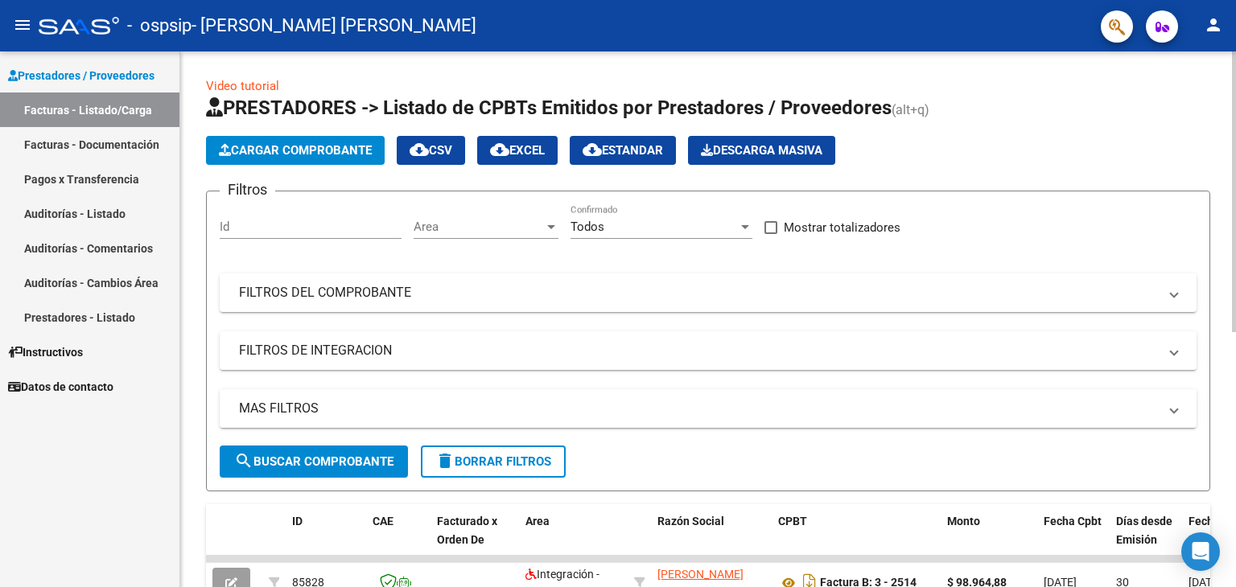
click at [314, 158] on button "Cargar Comprobante" at bounding box center [295, 150] width 179 height 29
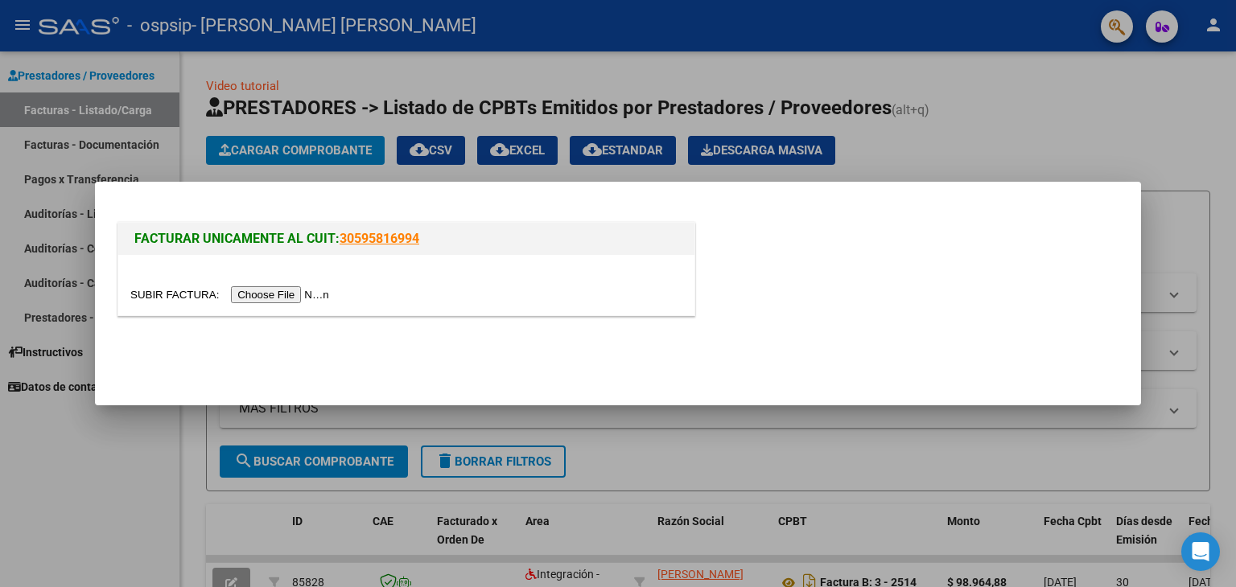
click at [319, 296] on input "file" at bounding box center [232, 294] width 204 height 17
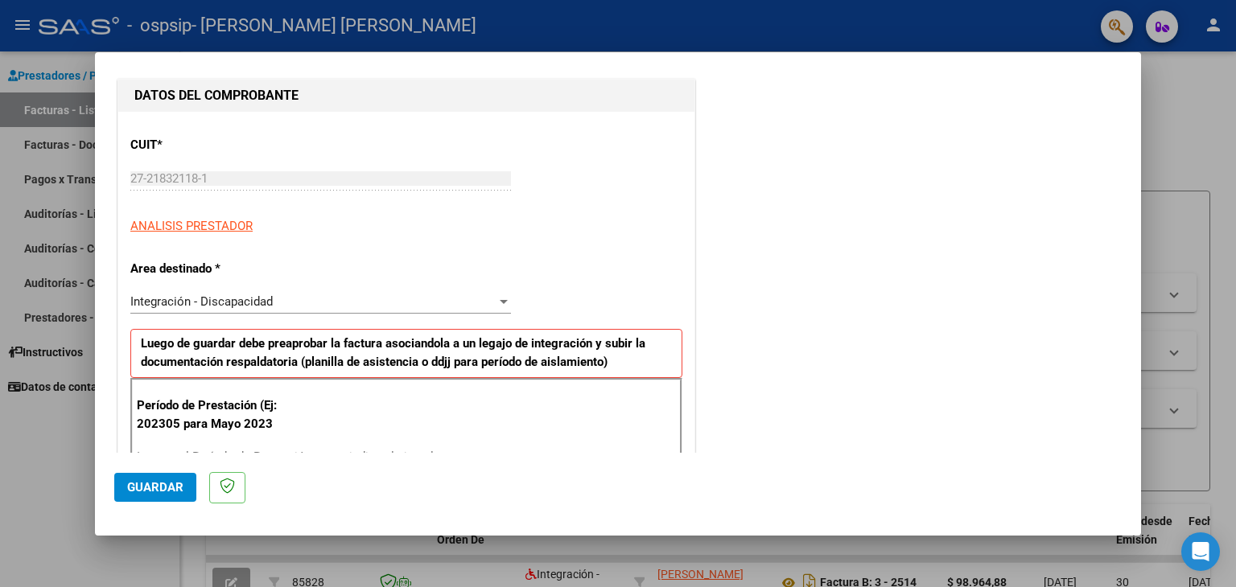
scroll to position [241, 0]
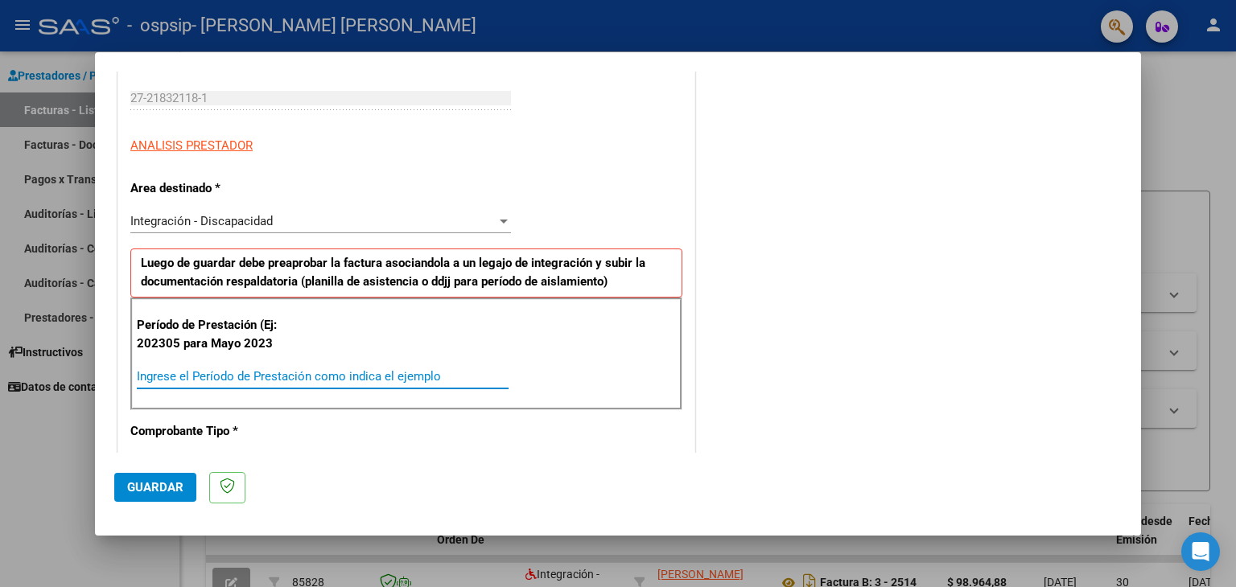
click at [253, 372] on input "Ingrese el Período de Prestación como indica el ejemplo" at bounding box center [323, 376] width 372 height 14
type input "202507"
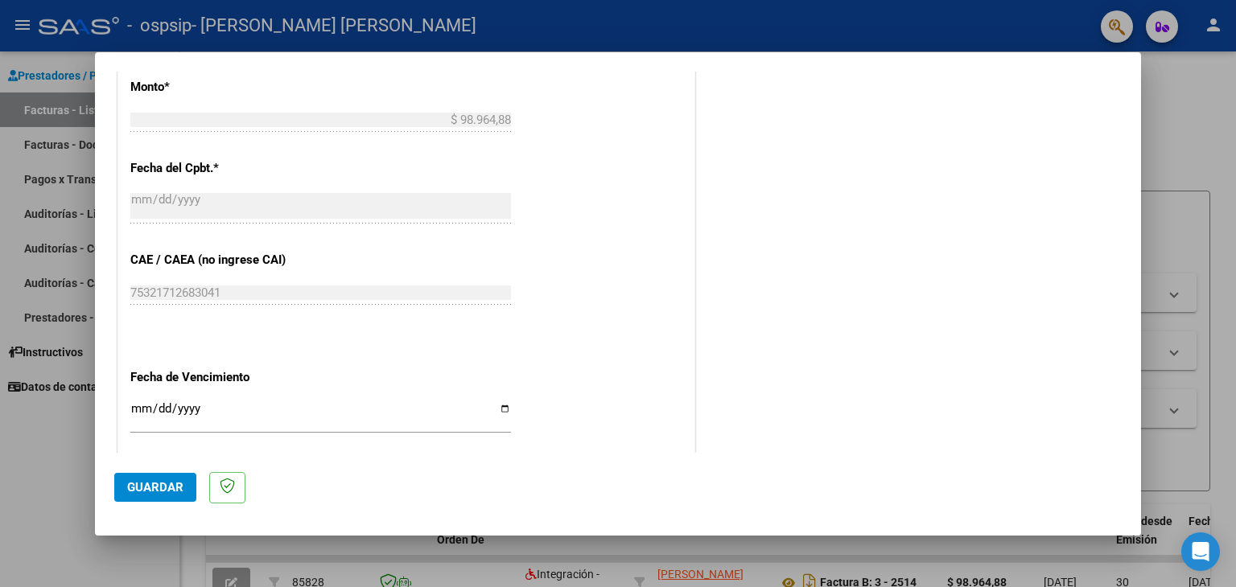
scroll to position [885, 0]
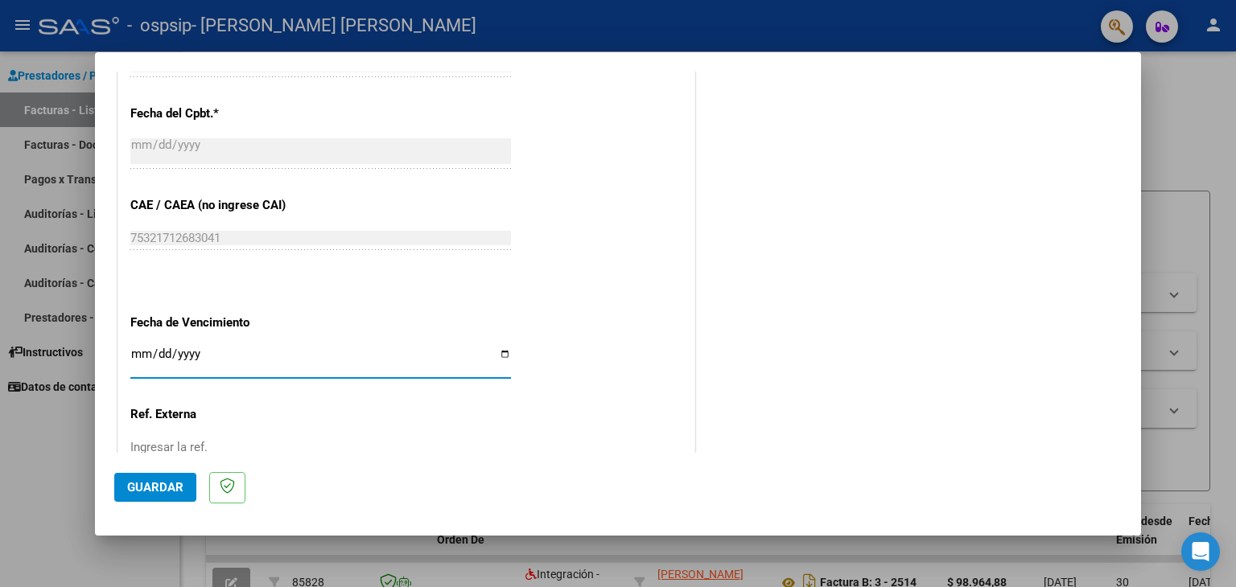
click at [500, 356] on input "Ingresar la fecha" at bounding box center [320, 361] width 381 height 26
type input "[DATE]"
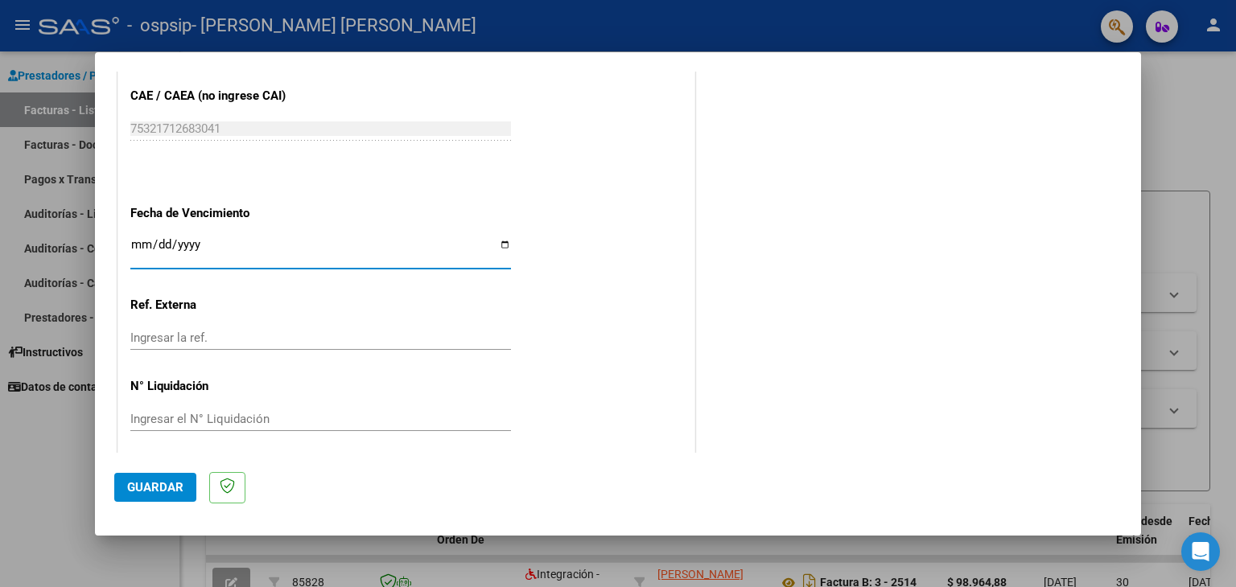
scroll to position [1002, 0]
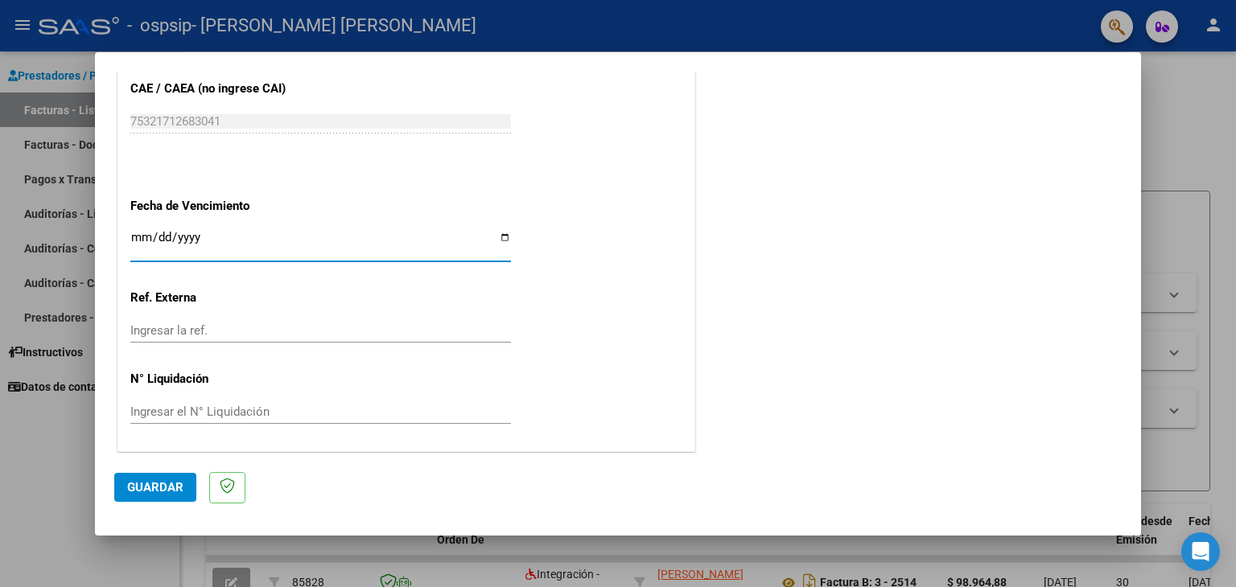
click at [179, 487] on span "Guardar" at bounding box center [155, 487] width 56 height 14
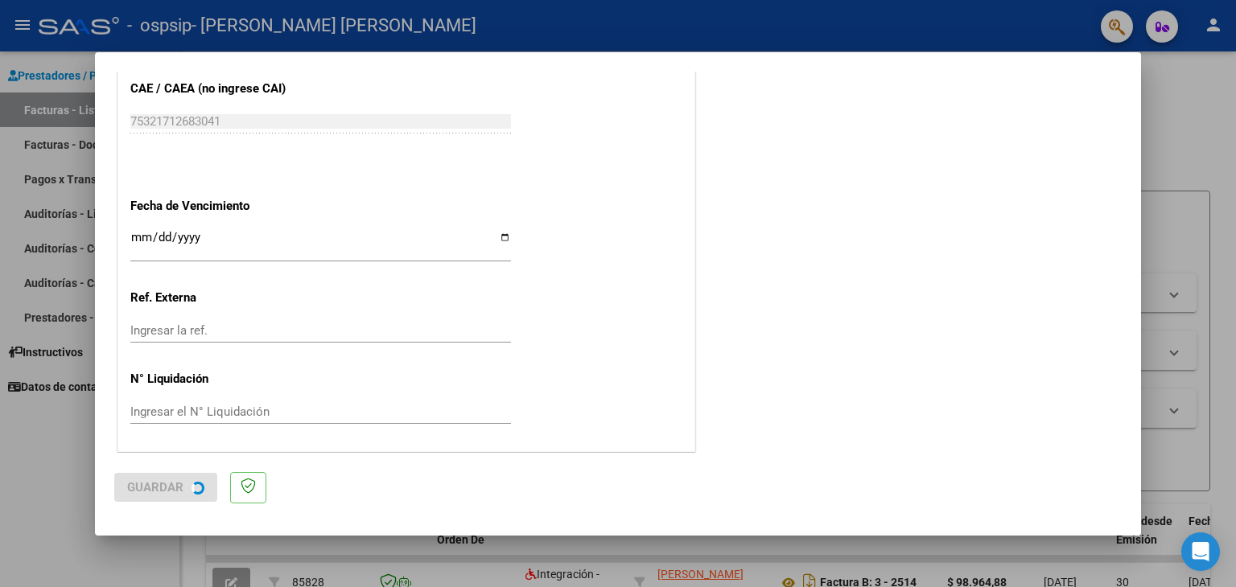
scroll to position [0, 0]
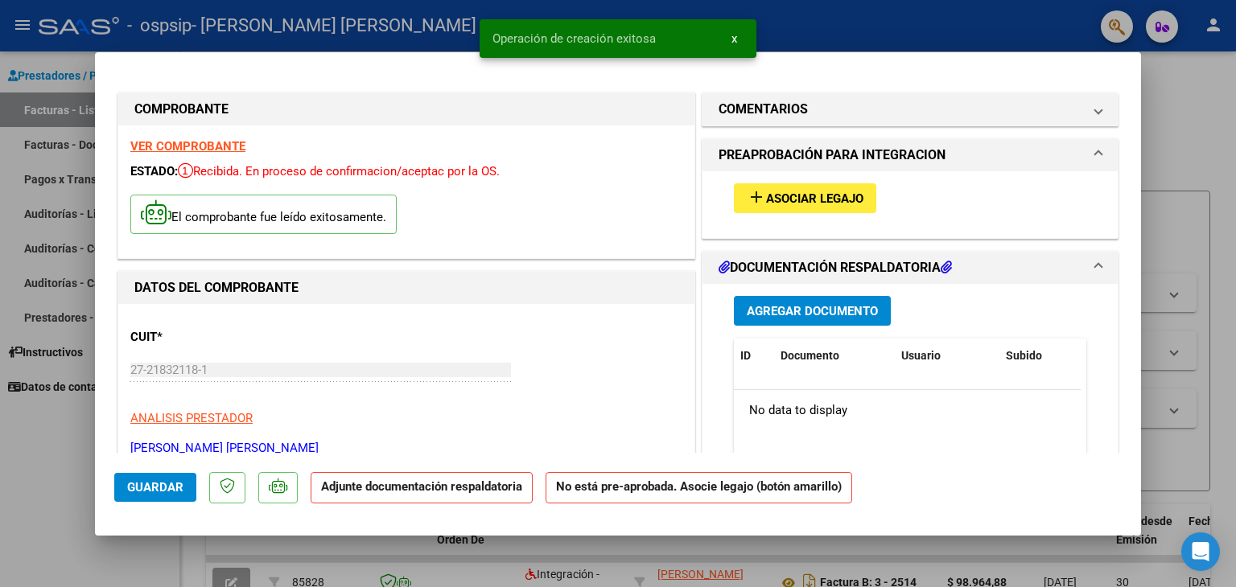
click at [782, 202] on span "Asociar Legajo" at bounding box center [814, 198] width 97 height 14
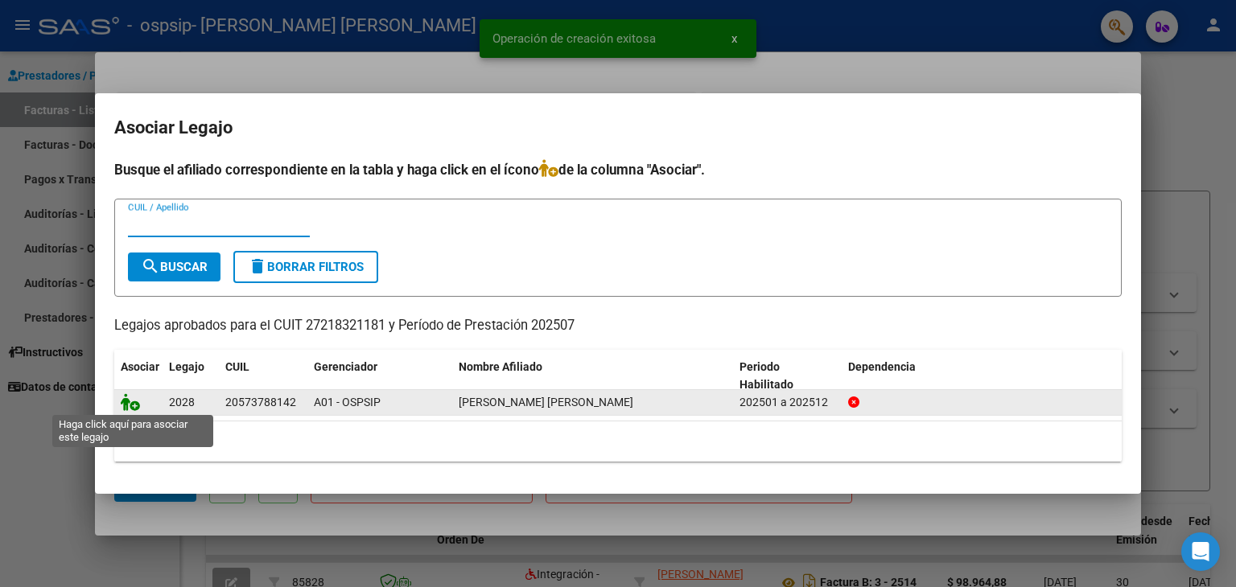
click at [129, 403] on icon at bounding box center [130, 402] width 19 height 18
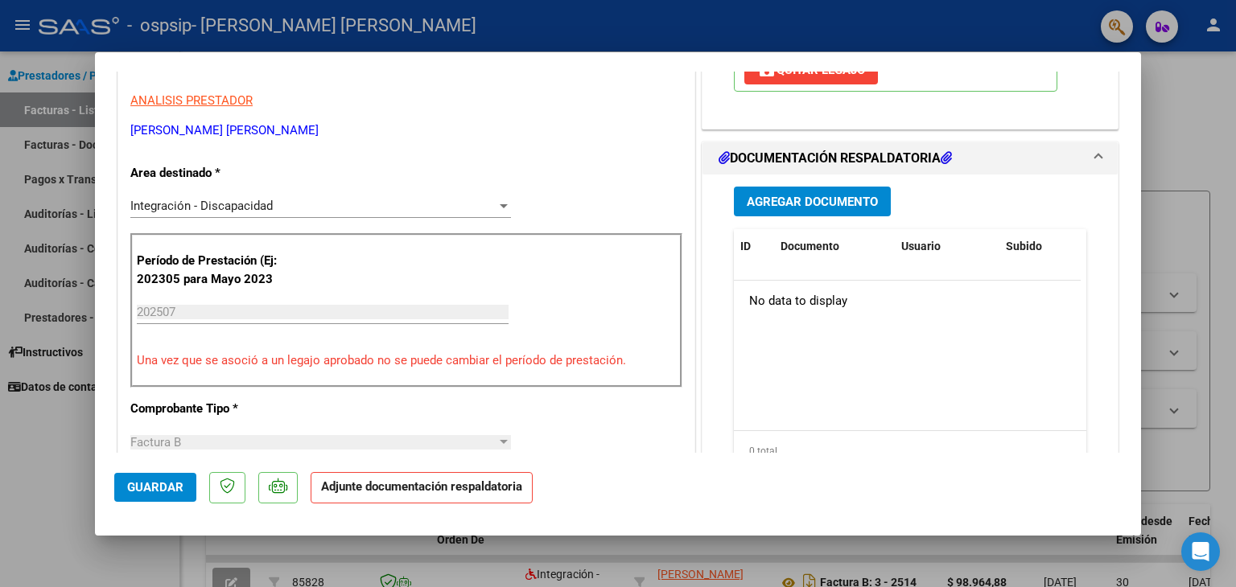
scroll to position [322, 0]
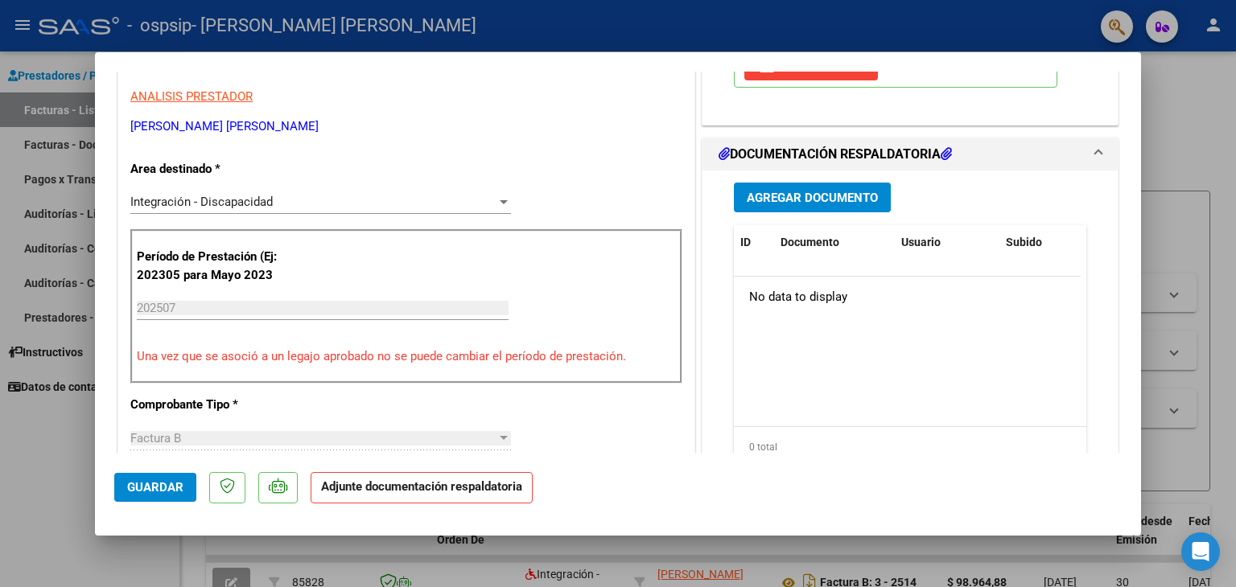
click at [800, 199] on span "Agregar Documento" at bounding box center [812, 198] width 131 height 14
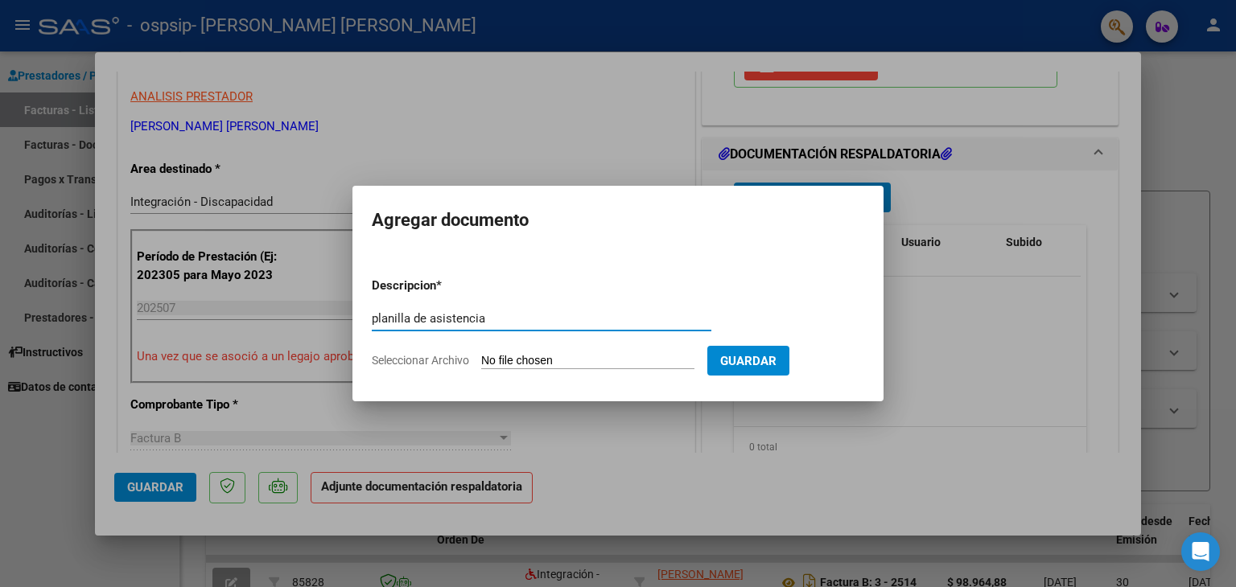
type input "planilla de asistencia"
click at [578, 359] on input "Seleccionar Archivo" at bounding box center [587, 361] width 213 height 15
type input "C:\fakepath\[PERSON_NAME].pdf"
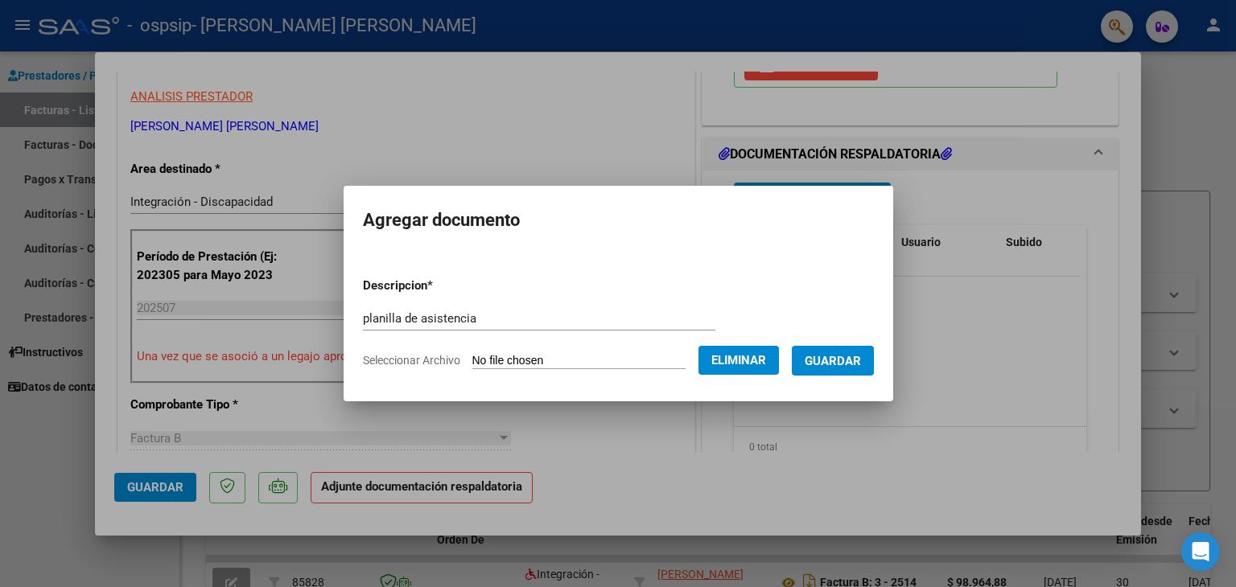
click at [833, 361] on span "Guardar" at bounding box center [833, 361] width 56 height 14
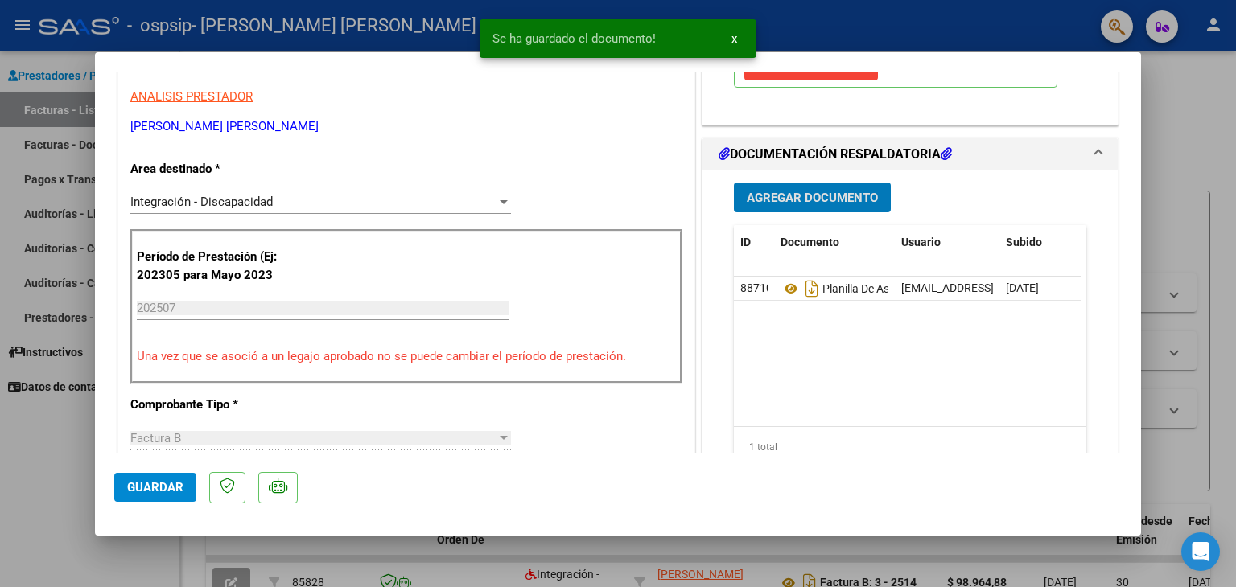
click at [167, 491] on span "Guardar" at bounding box center [155, 487] width 56 height 14
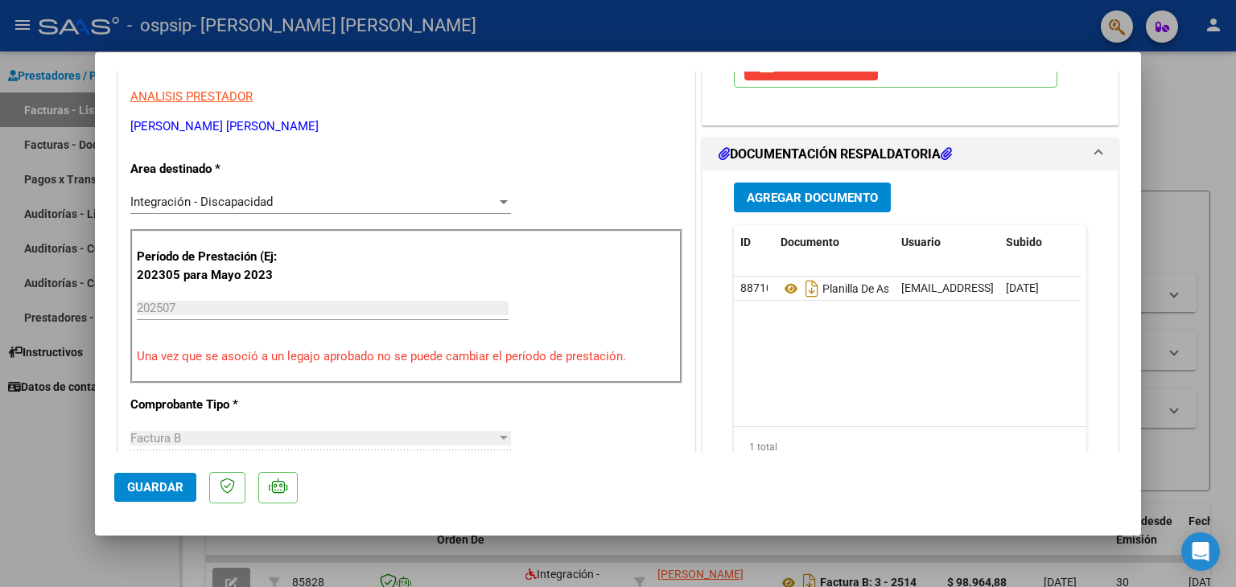
click at [808, 27] on div at bounding box center [618, 293] width 1236 height 587
type input "$ 0,00"
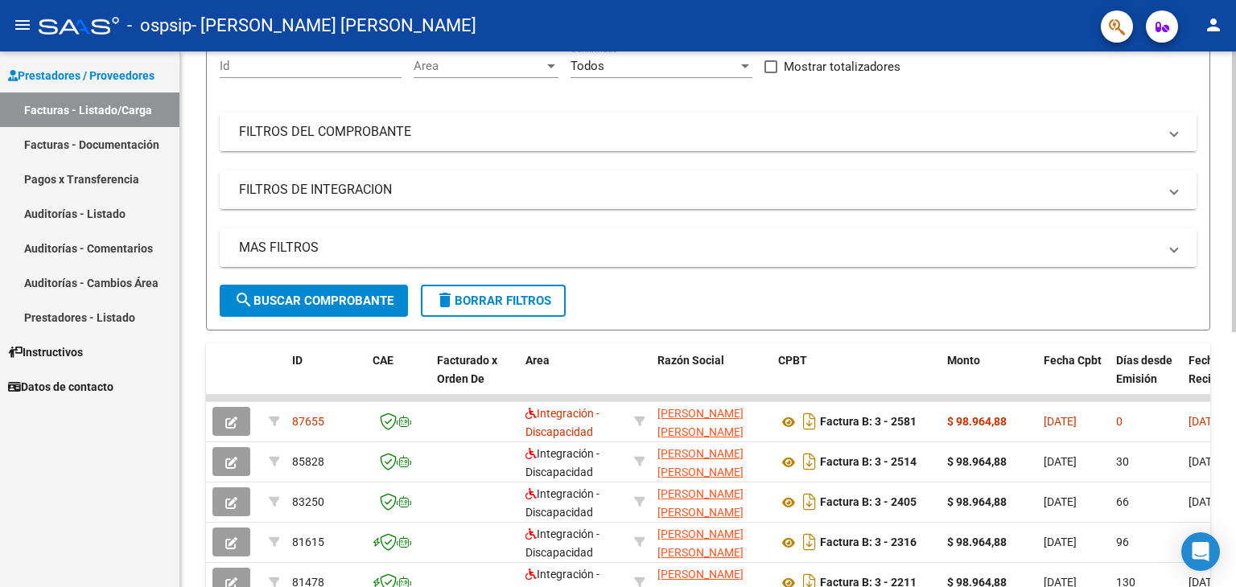
scroll to position [241, 0]
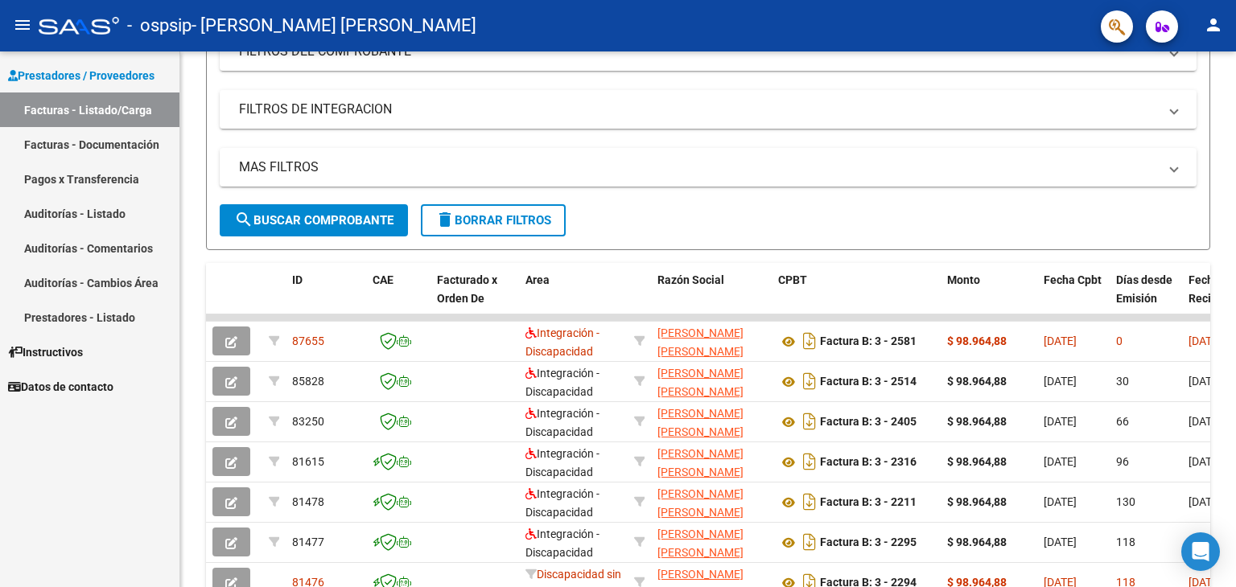
click at [79, 182] on link "Pagos x Transferencia" at bounding box center [89, 179] width 179 height 35
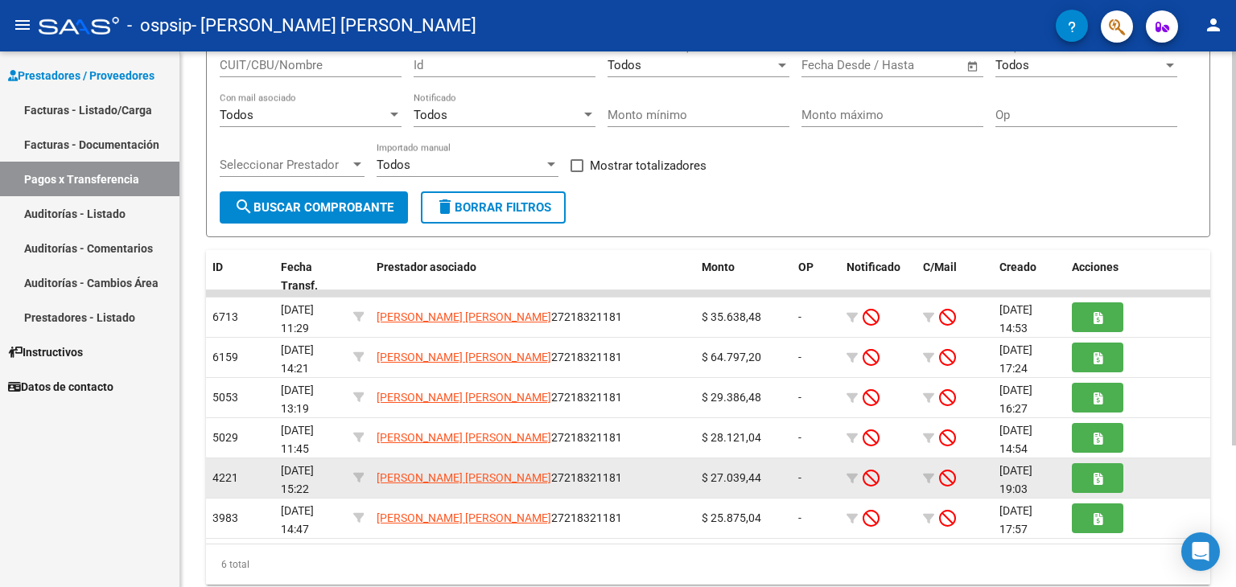
scroll to position [192, 0]
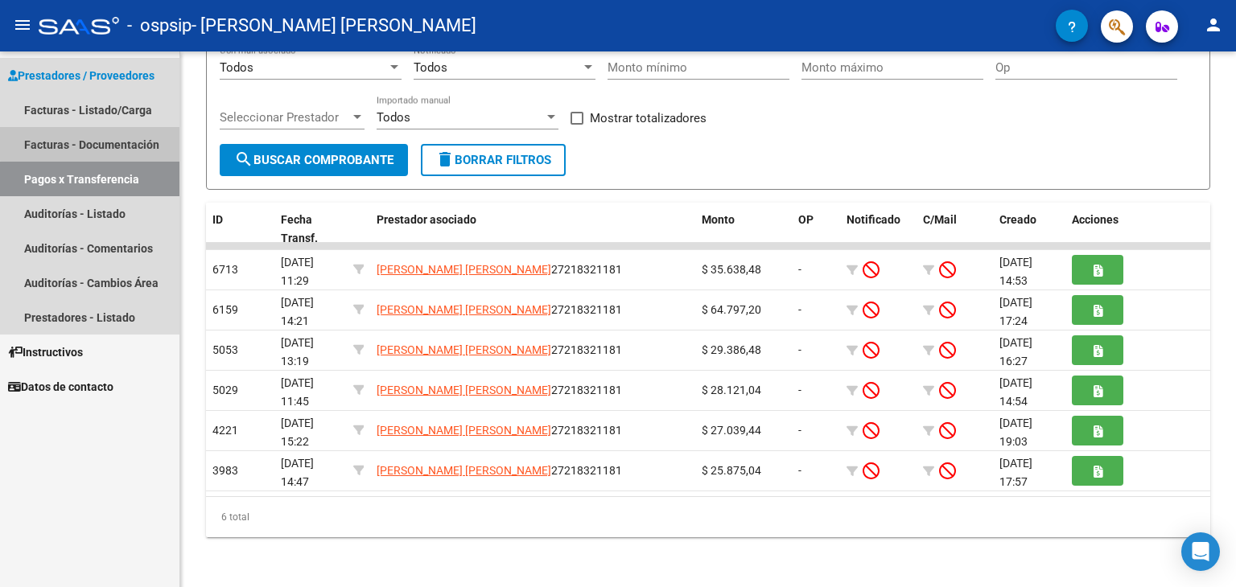
click at [105, 142] on link "Facturas - Documentación" at bounding box center [89, 144] width 179 height 35
